Goal: Check status: Check status

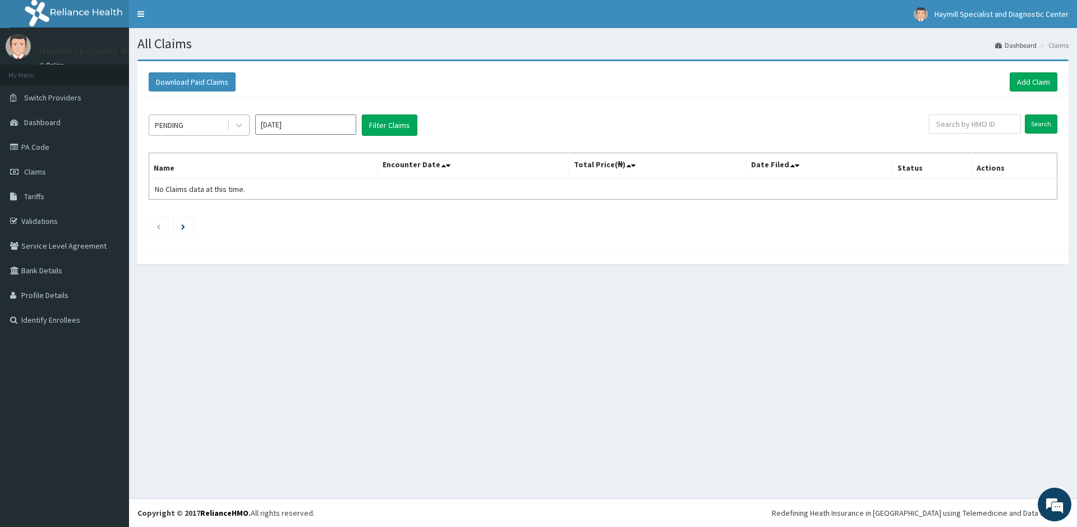
click at [221, 128] on div "PENDING" at bounding box center [188, 125] width 78 height 18
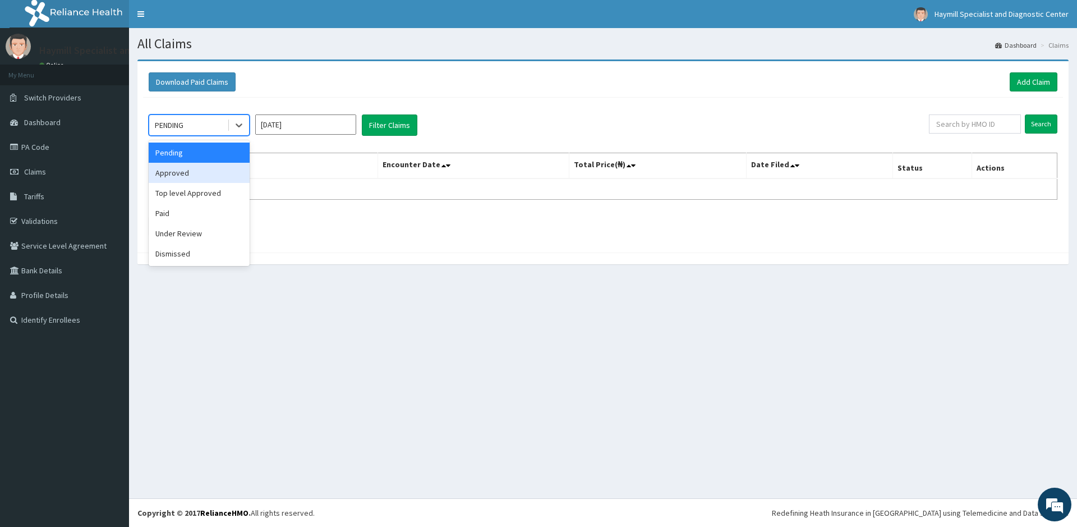
click at [201, 172] on div "Approved" at bounding box center [199, 173] width 101 height 20
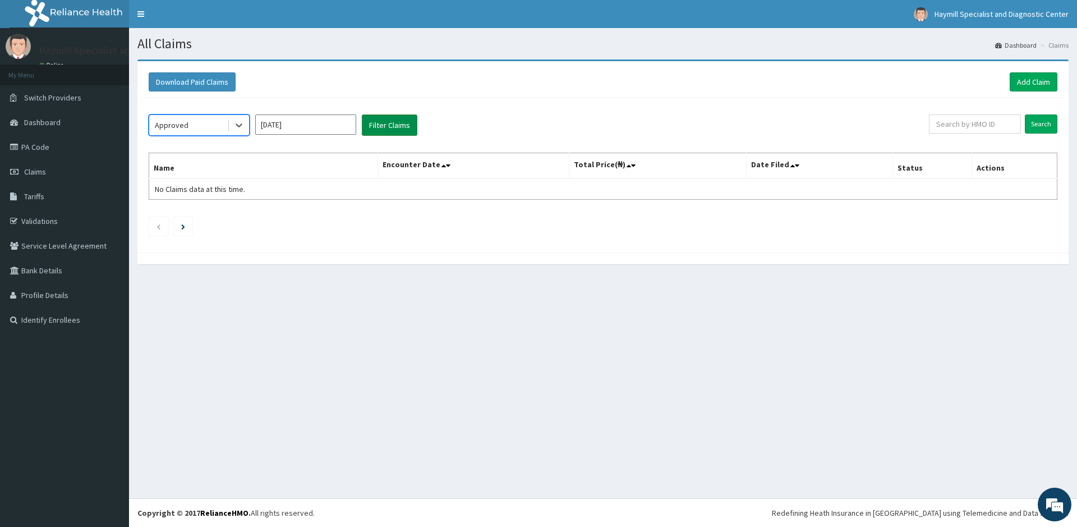
click at [379, 130] on button "Filter Claims" at bounding box center [390, 124] width 56 height 21
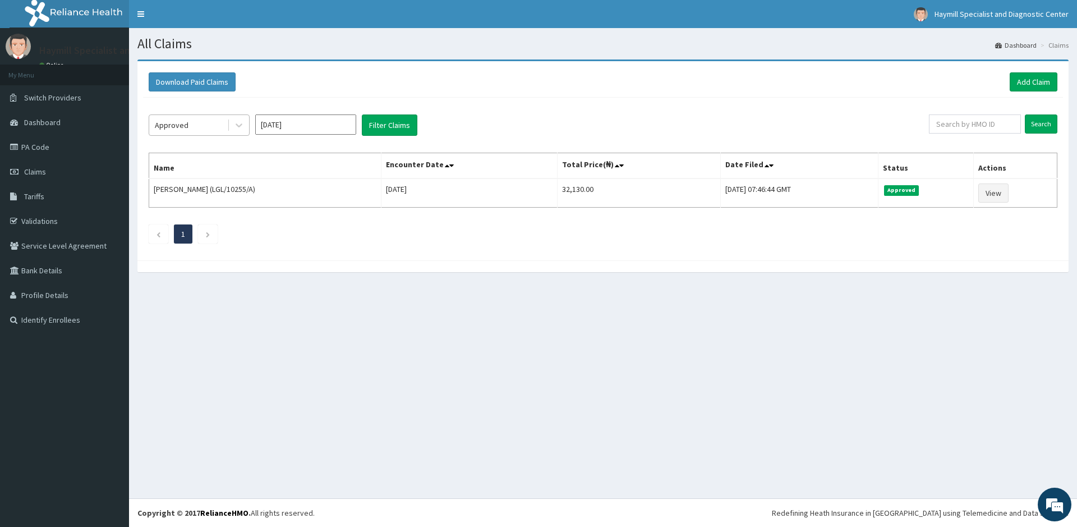
click at [219, 120] on div "Approved" at bounding box center [188, 125] width 78 height 18
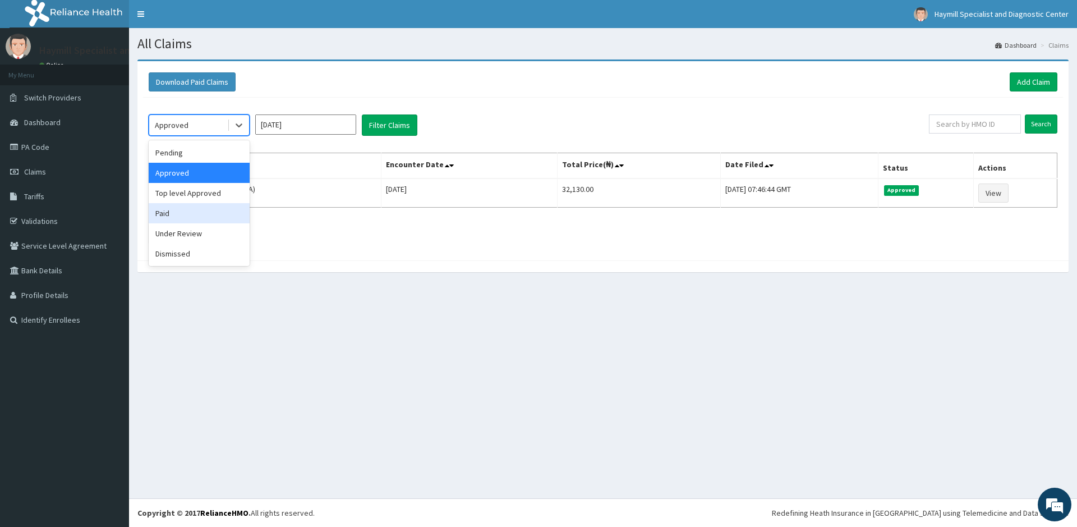
click at [178, 208] on div "Paid" at bounding box center [199, 213] width 101 height 20
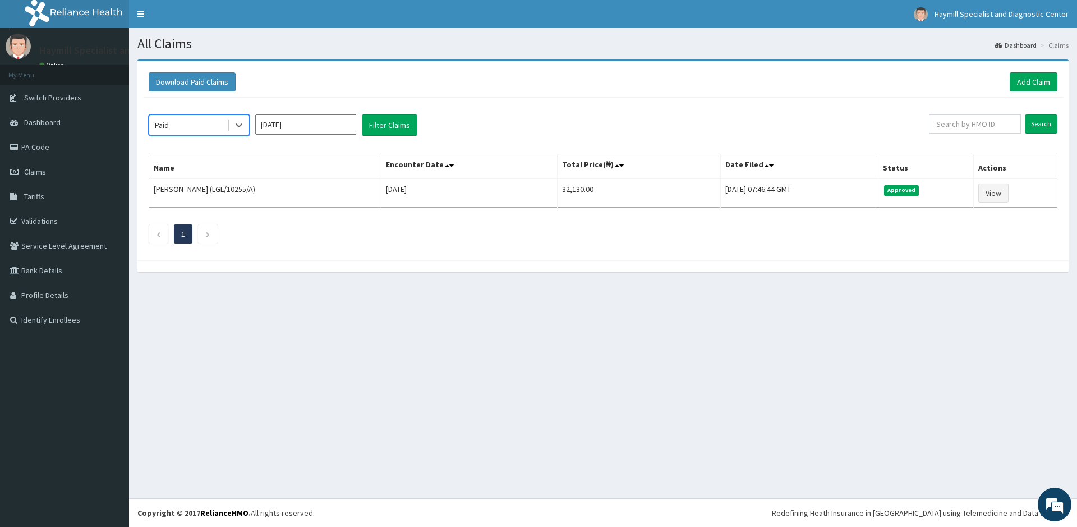
click at [321, 126] on input "[DATE]" at bounding box center [305, 124] width 101 height 20
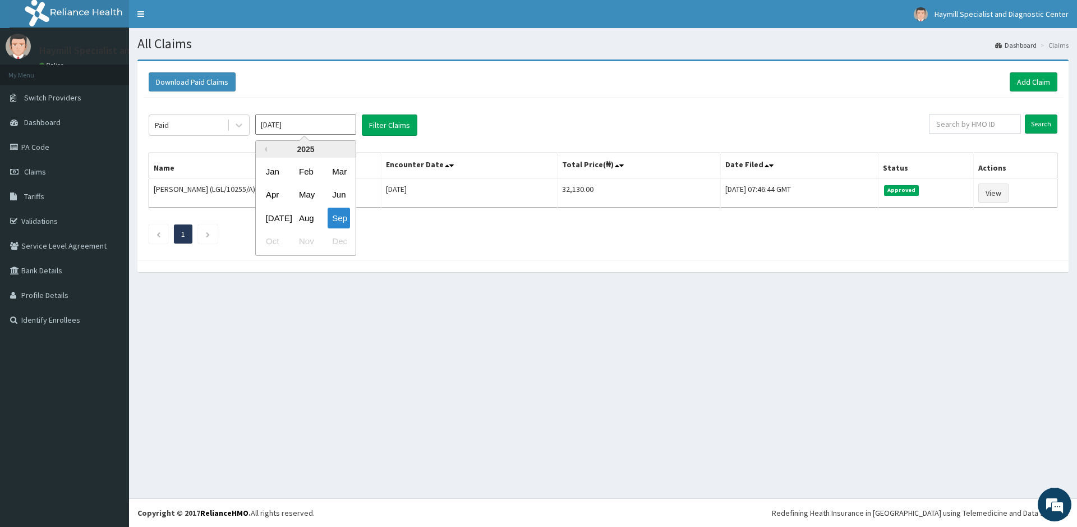
drag, startPoint x: 309, startPoint y: 214, endPoint x: 308, endPoint y: 208, distance: 6.8
click at [309, 214] on div "Aug" at bounding box center [306, 218] width 22 height 21
type input "Aug 2025"
click at [388, 128] on button "Filter Claims" at bounding box center [390, 124] width 56 height 21
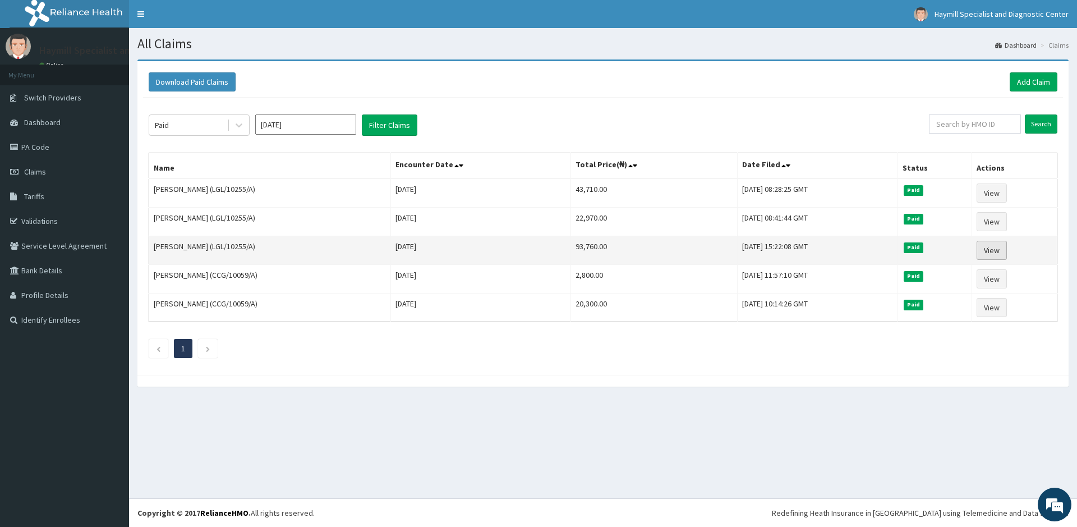
click at [1006, 253] on link "View" at bounding box center [992, 250] width 30 height 19
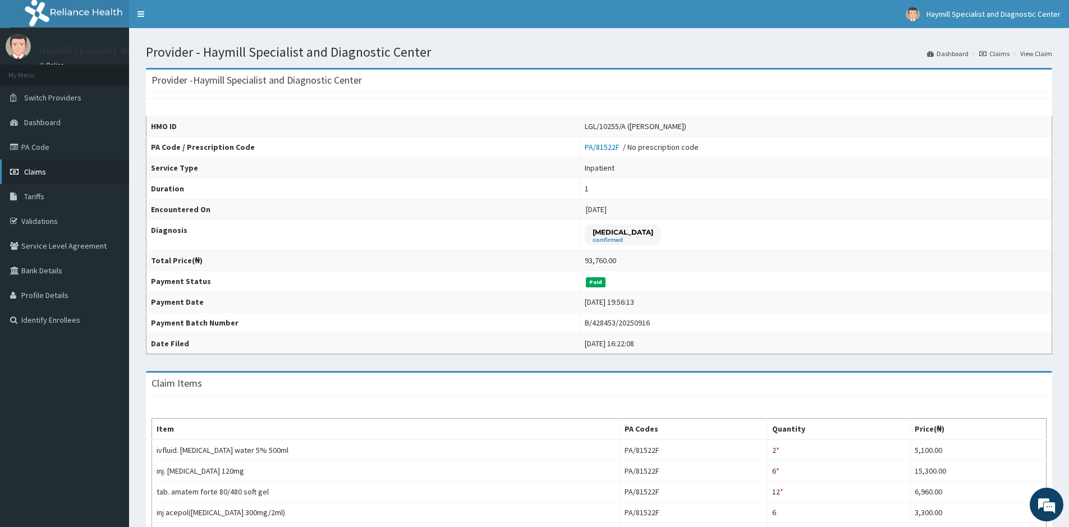
click at [70, 164] on link "Claims" at bounding box center [64, 171] width 129 height 25
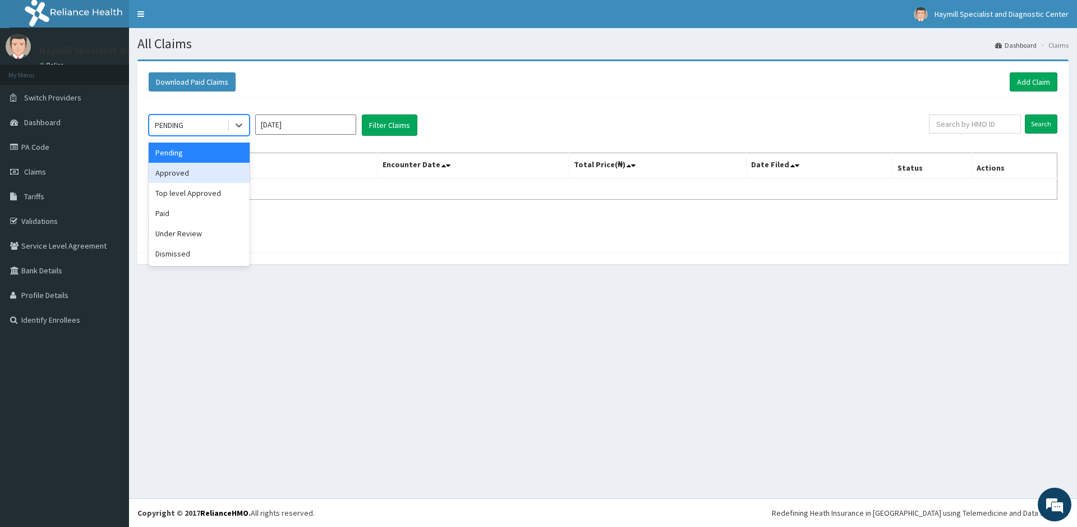
click at [192, 174] on div "Approved" at bounding box center [199, 173] width 101 height 20
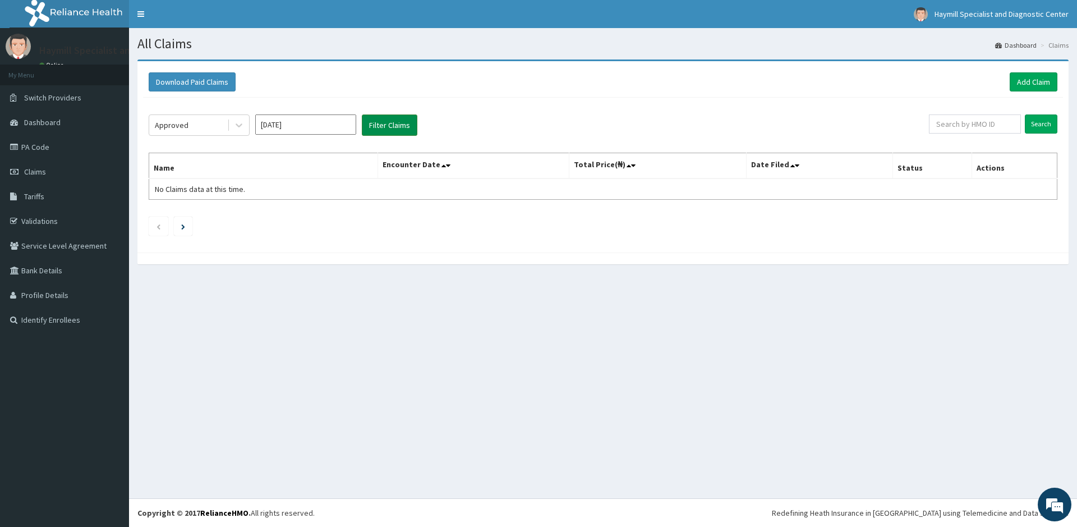
click at [394, 128] on button "Filter Claims" at bounding box center [390, 124] width 56 height 21
